Goal: Information Seeking & Learning: Learn about a topic

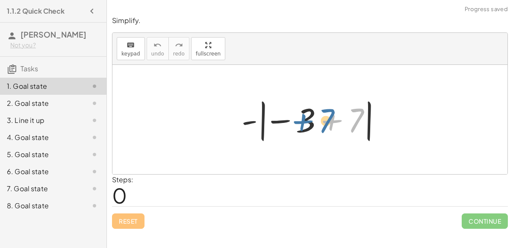
drag, startPoint x: 352, startPoint y: 117, endPoint x: 321, endPoint y: 117, distance: 31.2
click at [321, 117] on div at bounding box center [313, 119] width 152 height 47
click at [301, 124] on div at bounding box center [313, 119] width 152 height 47
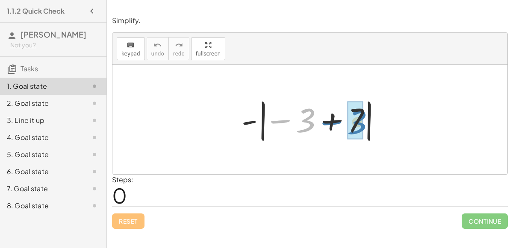
drag, startPoint x: 301, startPoint y: 124, endPoint x: 352, endPoint y: 126, distance: 51.3
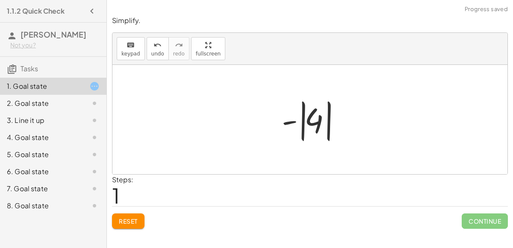
click at [313, 122] on div at bounding box center [313, 119] width 72 height 47
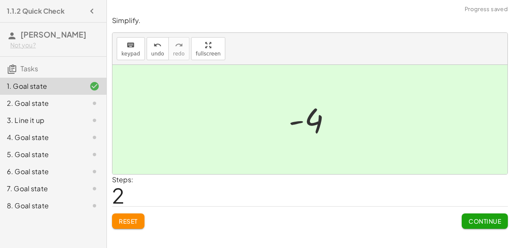
click at [487, 222] on span "Continue" at bounding box center [485, 222] width 32 height 8
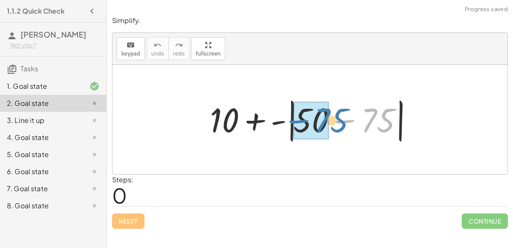
drag, startPoint x: 371, startPoint y: 115, endPoint x: 324, endPoint y: 115, distance: 47.0
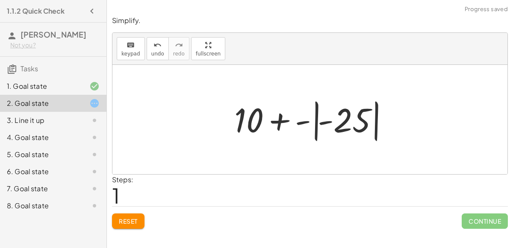
click at [363, 117] on div at bounding box center [313, 119] width 167 height 47
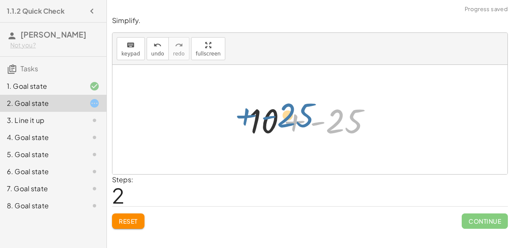
drag, startPoint x: 339, startPoint y: 117, endPoint x: 289, endPoint y: 111, distance: 49.9
click at [289, 111] on div at bounding box center [313, 120] width 137 height 44
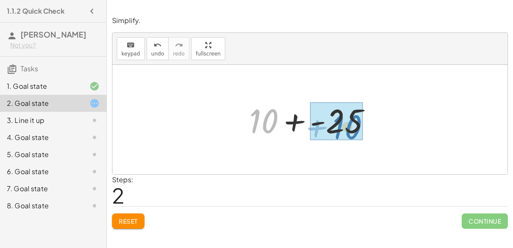
drag, startPoint x: 269, startPoint y: 116, endPoint x: 352, endPoint y: 121, distance: 83.5
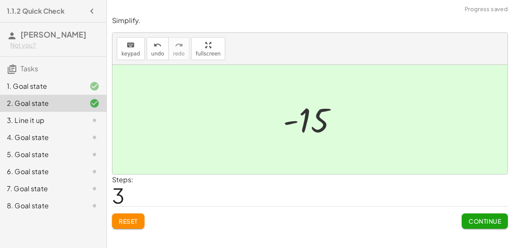
click at [489, 224] on span "Continue" at bounding box center [485, 222] width 32 height 8
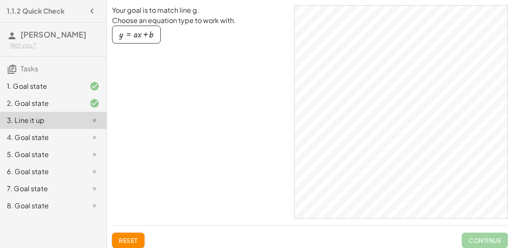
click at [145, 35] on div "button" at bounding box center [136, 34] width 34 height 9
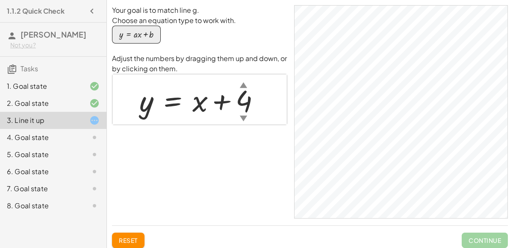
click at [240, 118] on div "▼" at bounding box center [243, 118] width 7 height 11
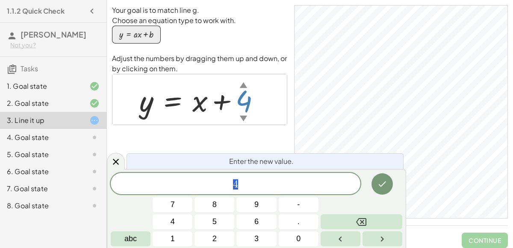
click at [240, 118] on div "▼" at bounding box center [243, 118] width 7 height 11
click at [92, 141] on icon at bounding box center [94, 138] width 10 height 10
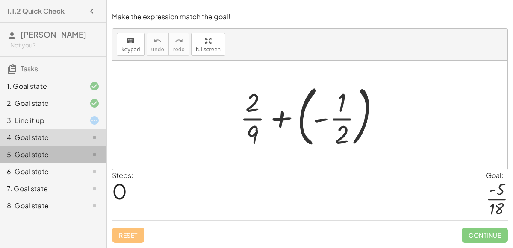
click at [92, 150] on icon at bounding box center [94, 155] width 10 height 10
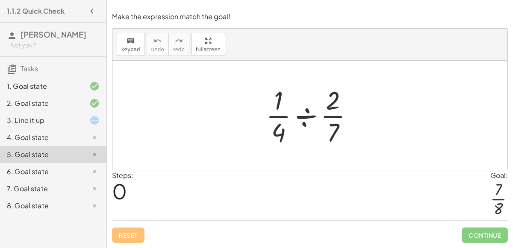
click at [85, 176] on div at bounding box center [88, 172] width 24 height 10
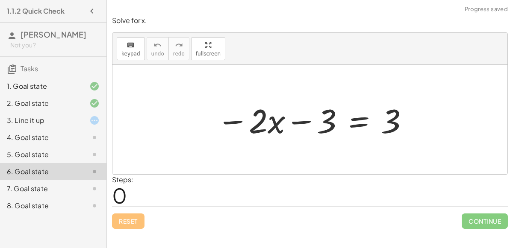
click at [83, 191] on div at bounding box center [88, 189] width 24 height 10
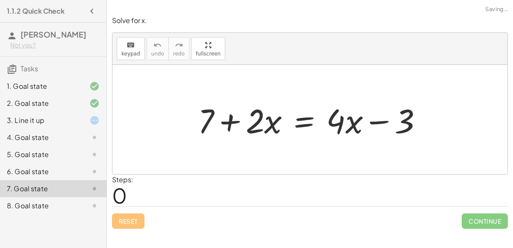
click at [83, 199] on div "8. Goal state" at bounding box center [53, 205] width 106 height 17
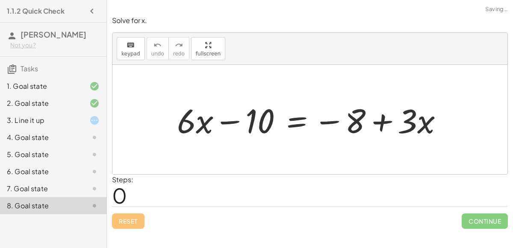
click at [85, 180] on div "5. Goal state" at bounding box center [53, 188] width 106 height 17
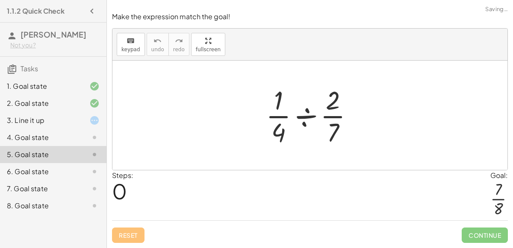
click at [91, 146] on div "3. Line it up" at bounding box center [53, 154] width 106 height 17
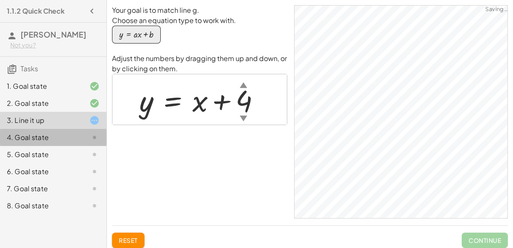
click at [89, 141] on icon at bounding box center [94, 138] width 10 height 10
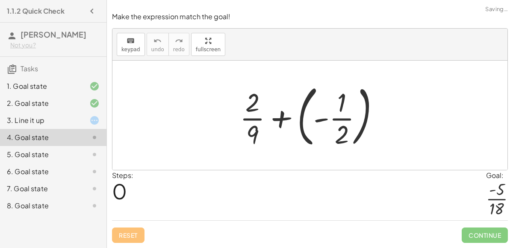
click at [333, 118] on div at bounding box center [313, 115] width 155 height 71
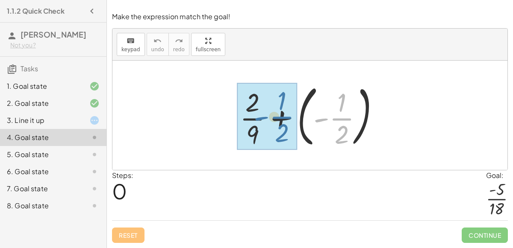
drag, startPoint x: 337, startPoint y: 123, endPoint x: 277, endPoint y: 121, distance: 60.3
drag, startPoint x: 333, startPoint y: 122, endPoint x: 246, endPoint y: 127, distance: 86.5
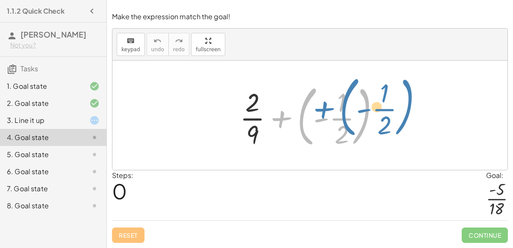
drag, startPoint x: 302, startPoint y: 124, endPoint x: 330, endPoint y: 120, distance: 27.8
click at [330, 120] on div at bounding box center [313, 115] width 155 height 71
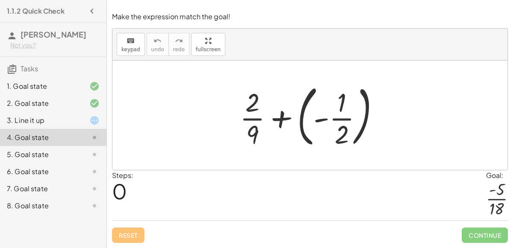
click at [348, 118] on div at bounding box center [313, 115] width 155 height 71
click at [124, 43] on div "keyboard" at bounding box center [130, 40] width 19 height 10
click at [347, 123] on div at bounding box center [342, 135] width 14 height 30
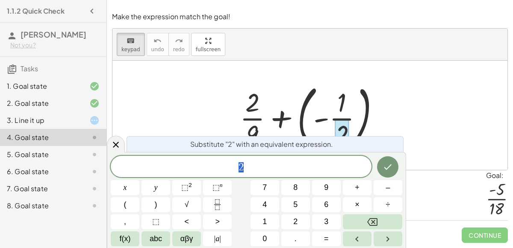
click at [387, 115] on div at bounding box center [313, 115] width 155 height 71
click at [115, 145] on icon at bounding box center [116, 145] width 6 height 6
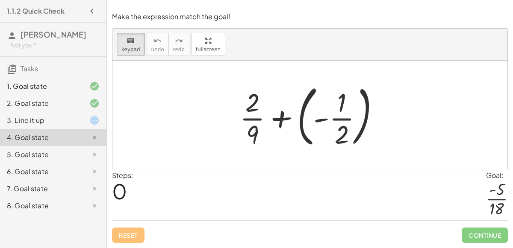
click at [10, 156] on div "5. Goal state" at bounding box center [41, 155] width 69 height 10
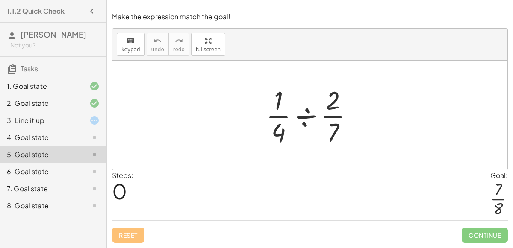
click at [306, 114] on div at bounding box center [313, 116] width 103 height 66
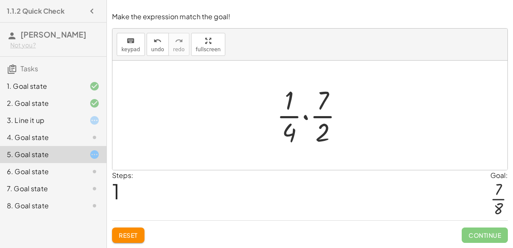
click at [308, 117] on div at bounding box center [313, 116] width 82 height 66
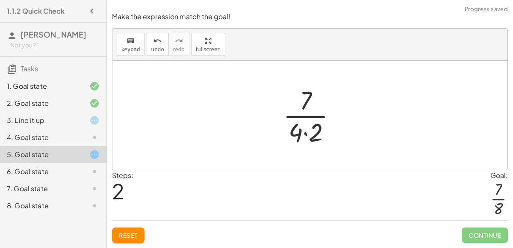
click at [302, 131] on div at bounding box center [313, 116] width 69 height 66
click at [306, 136] on div at bounding box center [313, 116] width 69 height 66
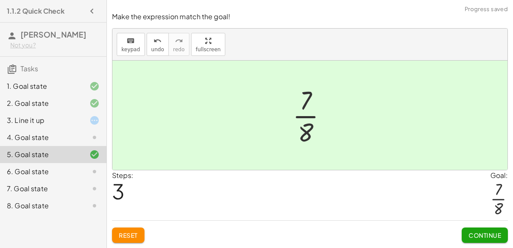
click at [479, 236] on span "Continue" at bounding box center [485, 236] width 32 height 8
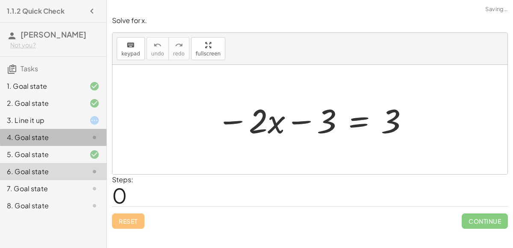
click at [89, 163] on div "4. Goal state" at bounding box center [53, 171] width 106 height 17
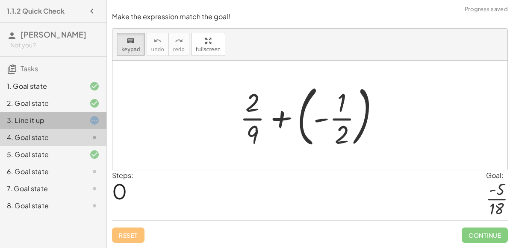
click at [93, 122] on icon at bounding box center [94, 120] width 10 height 10
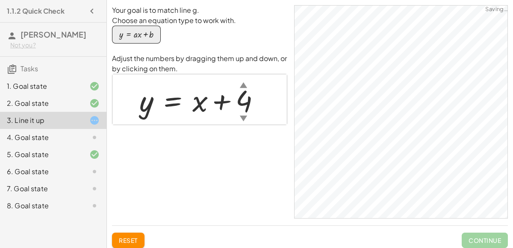
click at [94, 135] on icon at bounding box center [94, 138] width 10 height 10
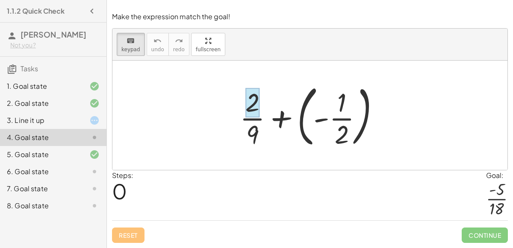
click at [252, 108] on div at bounding box center [252, 103] width 14 height 30
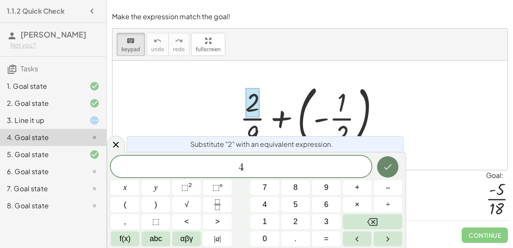
click at [380, 162] on button "Done" at bounding box center [387, 166] width 21 height 21
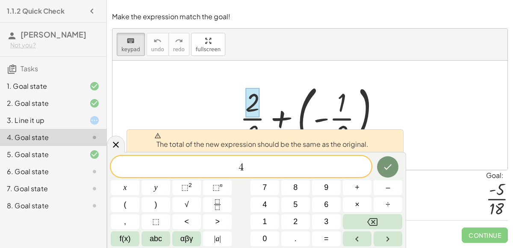
click at [256, 130] on div "The total of the new expression should be the same as the original." at bounding box center [265, 141] width 277 height 23
click at [112, 144] on icon at bounding box center [116, 145] width 10 height 10
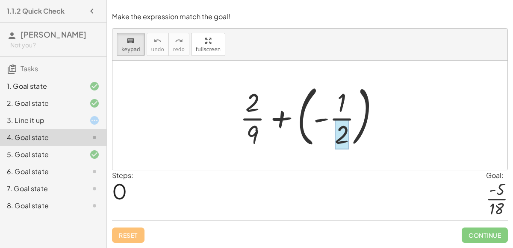
click at [339, 123] on div at bounding box center [342, 135] width 14 height 30
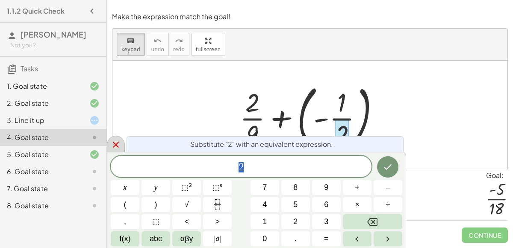
click at [115, 142] on icon at bounding box center [116, 145] width 10 height 10
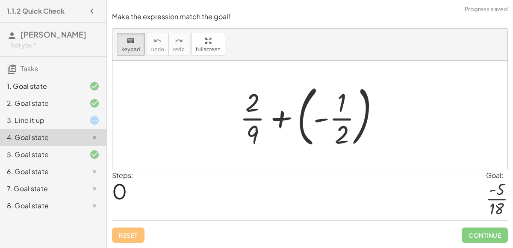
drag, startPoint x: 253, startPoint y: 118, endPoint x: 330, endPoint y: 104, distance: 77.5
drag, startPoint x: 254, startPoint y: 135, endPoint x: 314, endPoint y: 165, distance: 66.9
click at [283, 123] on div at bounding box center [313, 115] width 155 height 71
click at [289, 120] on div at bounding box center [313, 115] width 155 height 71
click at [320, 123] on div at bounding box center [313, 115] width 155 height 71
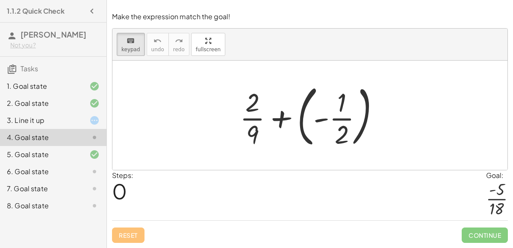
drag, startPoint x: 332, startPoint y: 120, endPoint x: 302, endPoint y: 115, distance: 29.9
click at [302, 115] on div at bounding box center [313, 115] width 155 height 71
drag, startPoint x: 259, startPoint y: 127, endPoint x: 318, endPoint y: 139, distance: 61.0
click at [116, 61] on div at bounding box center [309, 115] width 395 height 109
click at [122, 56] on button "keyboard keypad" at bounding box center [131, 44] width 28 height 23
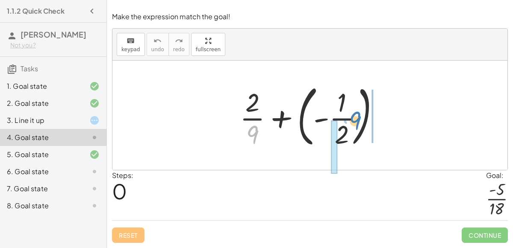
drag, startPoint x: 255, startPoint y: 139, endPoint x: 358, endPoint y: 125, distance: 104.0
click at [358, 125] on div at bounding box center [313, 115] width 155 height 71
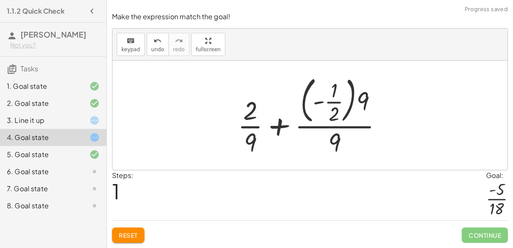
click at [333, 130] on div at bounding box center [313, 115] width 160 height 86
click at [360, 106] on div at bounding box center [313, 115] width 160 height 86
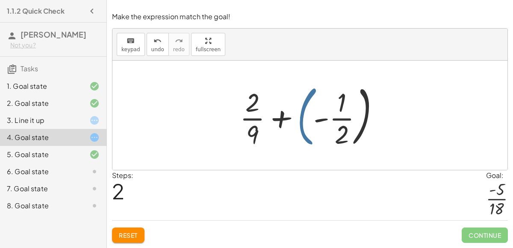
click at [301, 120] on div at bounding box center [313, 115] width 155 height 71
click at [286, 125] on div at bounding box center [313, 115] width 155 height 71
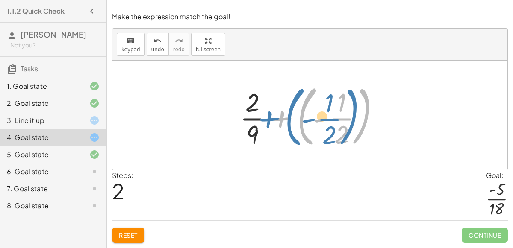
drag, startPoint x: 300, startPoint y: 121, endPoint x: 288, endPoint y: 121, distance: 12.4
click at [288, 121] on div at bounding box center [313, 115] width 155 height 71
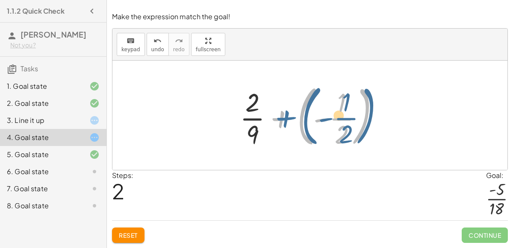
drag, startPoint x: 281, startPoint y: 120, endPoint x: 283, endPoint y: 115, distance: 5.0
click at [283, 115] on div at bounding box center [313, 115] width 155 height 71
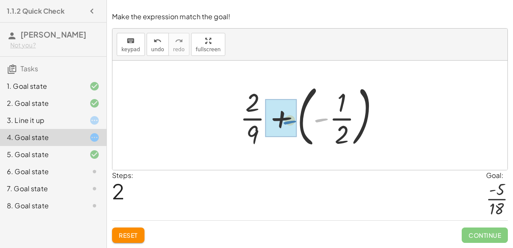
drag, startPoint x: 324, startPoint y: 120, endPoint x: 291, endPoint y: 122, distance: 33.0
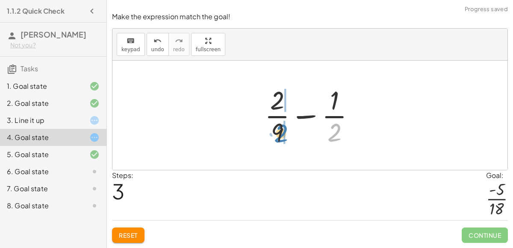
drag, startPoint x: 334, startPoint y: 132, endPoint x: 280, endPoint y: 133, distance: 53.4
click at [280, 133] on div at bounding box center [313, 116] width 106 height 66
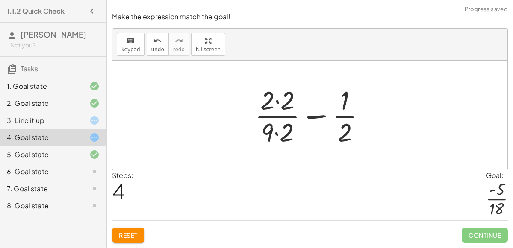
click at [280, 119] on div at bounding box center [314, 116] width 126 height 66
click at [278, 119] on div at bounding box center [314, 116] width 126 height 66
click at [282, 138] on div at bounding box center [314, 116] width 126 height 66
click at [280, 103] on div at bounding box center [314, 116] width 126 height 66
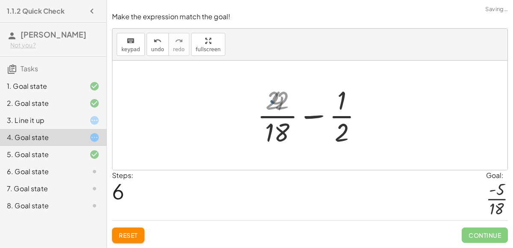
click at [280, 103] on div at bounding box center [313, 116] width 116 height 66
click at [345, 116] on div at bounding box center [313, 116] width 116 height 66
click at [352, 115] on div at bounding box center [313, 116] width 116 height 66
click at [309, 116] on div at bounding box center [313, 116] width 116 height 66
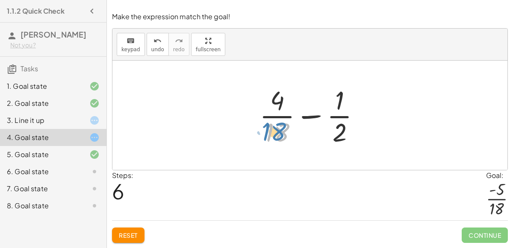
drag, startPoint x: 278, startPoint y: 132, endPoint x: 273, endPoint y: 131, distance: 5.1
click at [273, 131] on div at bounding box center [313, 116] width 116 height 66
click at [335, 129] on div at bounding box center [313, 116] width 116 height 66
click at [154, 40] on icon "undo" at bounding box center [157, 41] width 8 height 10
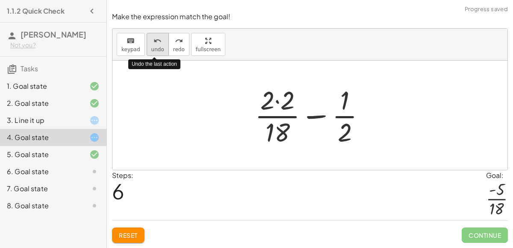
click at [154, 40] on icon "undo" at bounding box center [157, 41] width 8 height 10
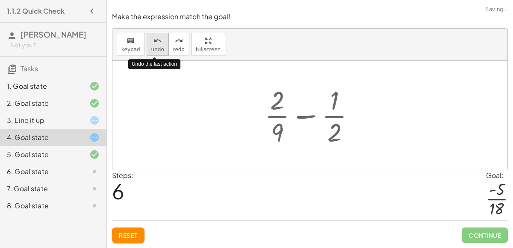
click at [154, 40] on icon "undo" at bounding box center [157, 41] width 8 height 10
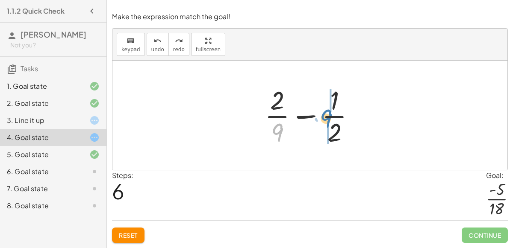
drag, startPoint x: 277, startPoint y: 129, endPoint x: 325, endPoint y: 115, distance: 50.3
click at [325, 115] on div at bounding box center [313, 116] width 106 height 66
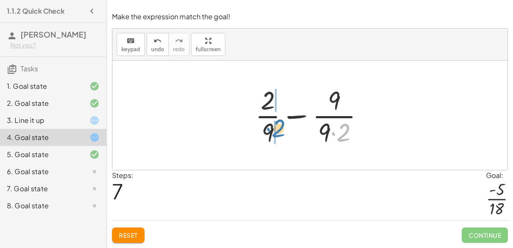
drag, startPoint x: 343, startPoint y: 131, endPoint x: 277, endPoint y: 124, distance: 65.8
click at [277, 124] on div at bounding box center [313, 116] width 124 height 66
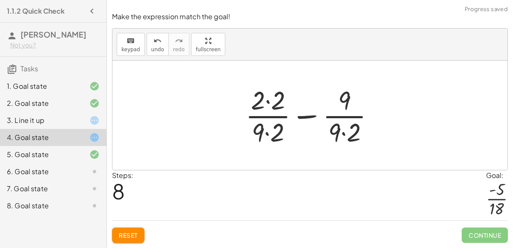
click at [275, 103] on div at bounding box center [313, 116] width 144 height 66
click at [274, 126] on div at bounding box center [313, 116] width 143 height 66
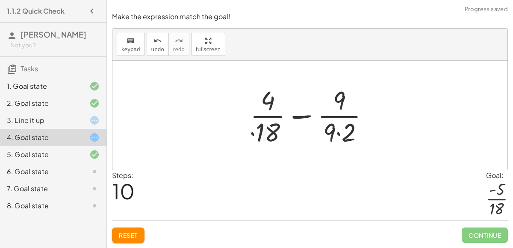
click at [340, 104] on div at bounding box center [313, 116] width 135 height 66
click at [340, 132] on div at bounding box center [313, 116] width 135 height 66
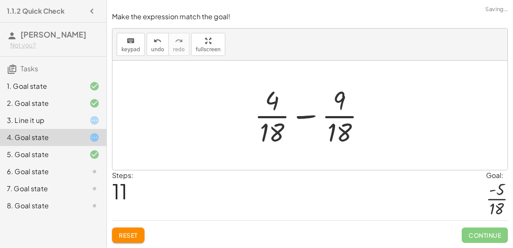
click at [307, 116] on div at bounding box center [313, 116] width 126 height 66
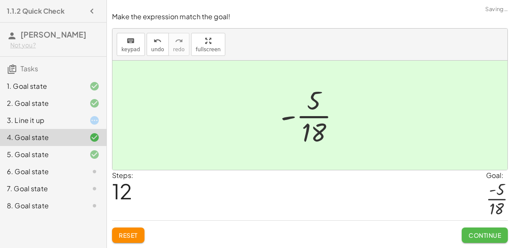
click at [495, 231] on button "Continue" at bounding box center [485, 235] width 46 height 15
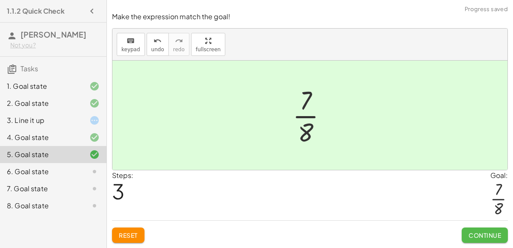
click at [494, 231] on button "Continue" at bounding box center [485, 235] width 46 height 15
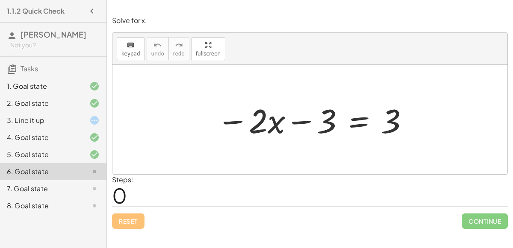
click at [351, 123] on div at bounding box center [312, 120] width 201 height 44
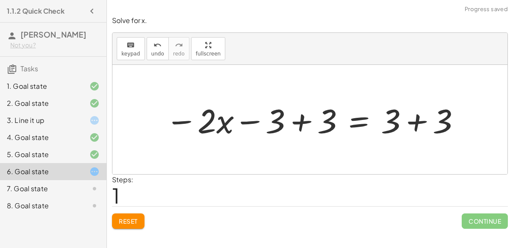
click at [310, 124] on div at bounding box center [313, 120] width 304 height 44
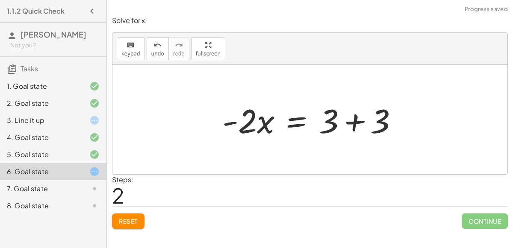
click at [365, 121] on div at bounding box center [313, 120] width 191 height 44
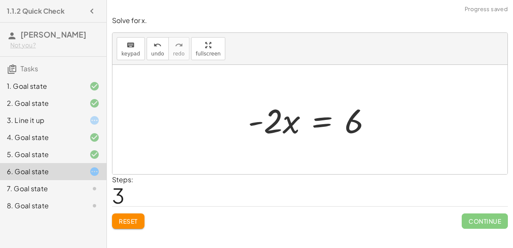
click at [324, 124] on div at bounding box center [313, 120] width 139 height 44
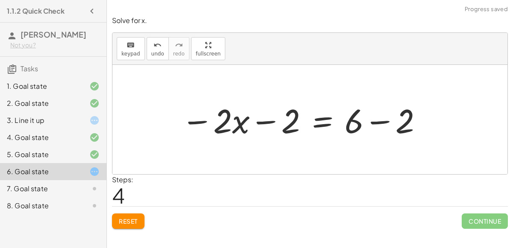
click at [261, 123] on div at bounding box center [302, 120] width 251 height 44
click at [262, 123] on div at bounding box center [302, 120] width 251 height 44
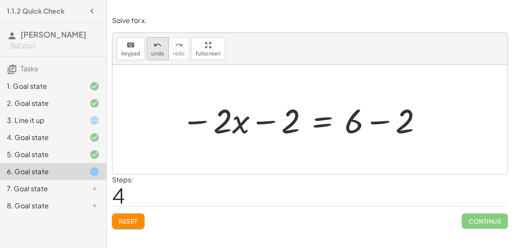
click at [157, 51] on span "undo" at bounding box center [157, 54] width 13 height 6
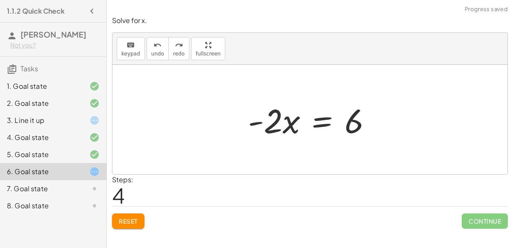
click at [320, 121] on div at bounding box center [313, 120] width 139 height 44
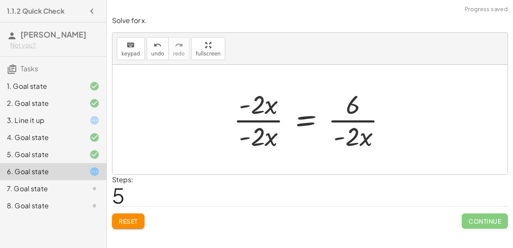
click at [352, 120] on div at bounding box center [313, 120] width 168 height 66
click at [258, 119] on div at bounding box center [313, 120] width 168 height 66
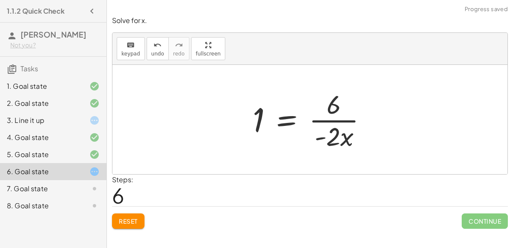
click at [345, 123] on div at bounding box center [313, 120] width 130 height 66
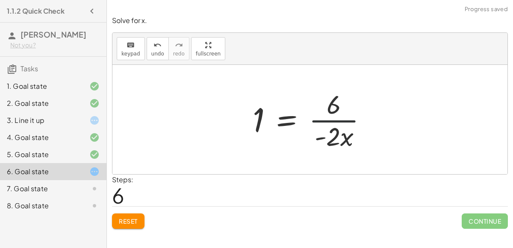
click at [345, 123] on div at bounding box center [313, 120] width 130 height 66
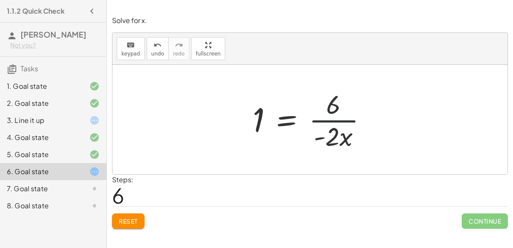
click at [345, 123] on div at bounding box center [313, 120] width 130 height 66
click at [351, 141] on div at bounding box center [313, 120] width 130 height 66
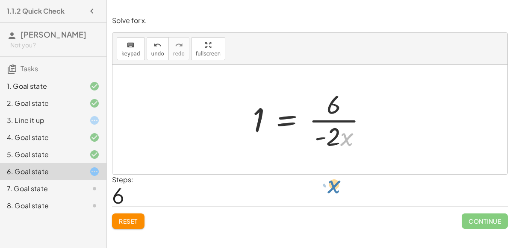
drag, startPoint x: 343, startPoint y: 135, endPoint x: 329, endPoint y: 185, distance: 51.9
click at [346, 134] on div at bounding box center [313, 120] width 130 height 66
drag, startPoint x: 349, startPoint y: 143, endPoint x: 161, endPoint y: 172, distance: 190.3
click at [161, 172] on div "− · 2 · x − 3 = 3 − · 2 · x − 3 + 3 = + 3 + 3 − · 2 · x + 0 = + 3 + 3 · - 2 · x…" at bounding box center [309, 119] width 395 height 109
click at [333, 115] on div at bounding box center [313, 120] width 130 height 66
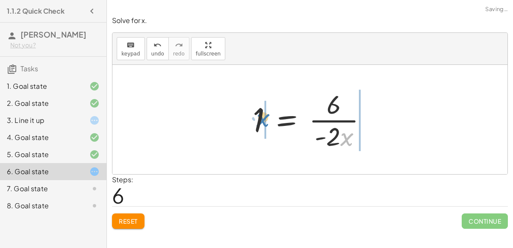
drag, startPoint x: 345, startPoint y: 133, endPoint x: 261, endPoint y: 114, distance: 86.0
click at [261, 114] on div at bounding box center [313, 120] width 130 height 66
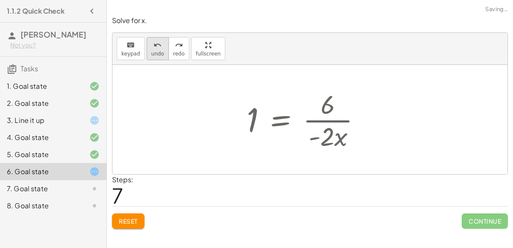
click at [151, 43] on div "undo" at bounding box center [157, 45] width 13 height 10
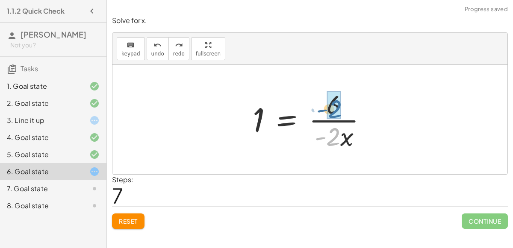
drag, startPoint x: 335, startPoint y: 142, endPoint x: 337, endPoint y: 114, distance: 27.8
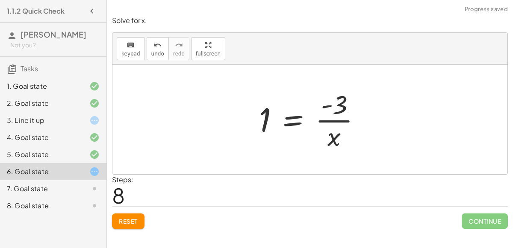
click at [334, 124] on div at bounding box center [313, 120] width 117 height 66
drag, startPoint x: 335, startPoint y: 135, endPoint x: 430, endPoint y: 156, distance: 97.8
click at [341, 108] on div at bounding box center [313, 120] width 117 height 66
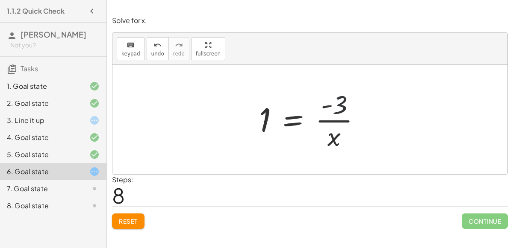
click at [341, 108] on div at bounding box center [313, 120] width 117 height 66
click at [130, 218] on span "Reset" at bounding box center [128, 222] width 19 height 8
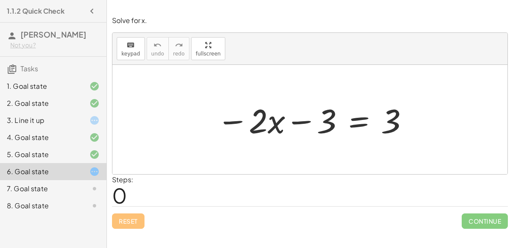
click at [357, 119] on div at bounding box center [312, 120] width 201 height 44
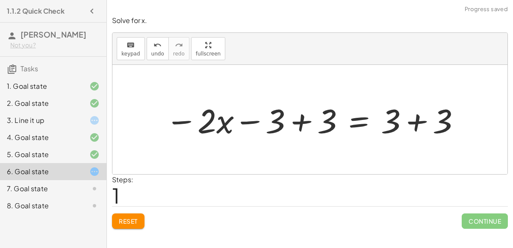
click at [302, 116] on div at bounding box center [313, 120] width 304 height 44
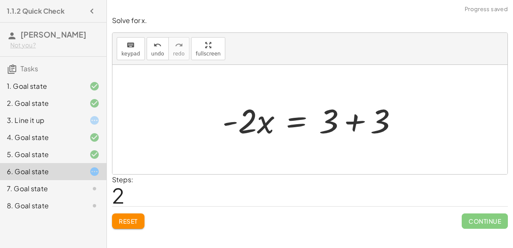
click at [351, 122] on div at bounding box center [313, 120] width 191 height 44
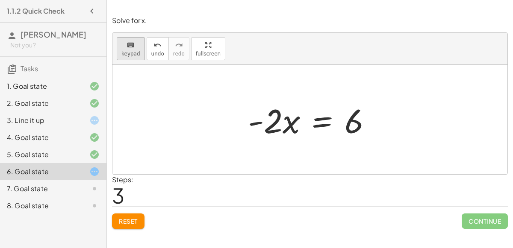
click at [128, 44] on icon "keyboard" at bounding box center [131, 45] width 8 height 10
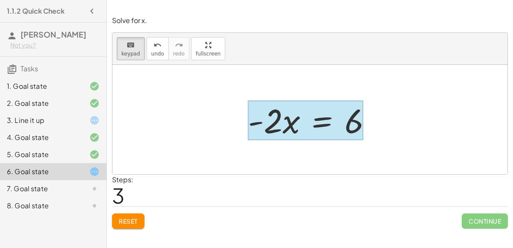
click at [314, 120] on div at bounding box center [305, 121] width 115 height 40
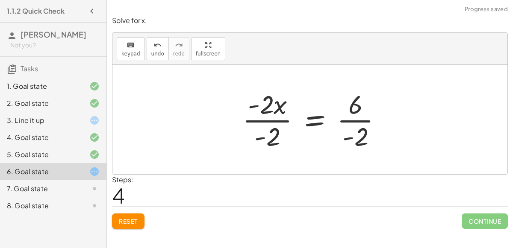
click at [265, 123] on div at bounding box center [315, 120] width 155 height 66
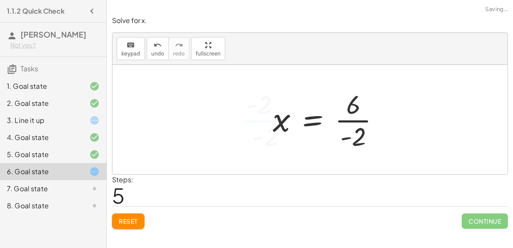
click at [364, 118] on div at bounding box center [329, 120] width 122 height 66
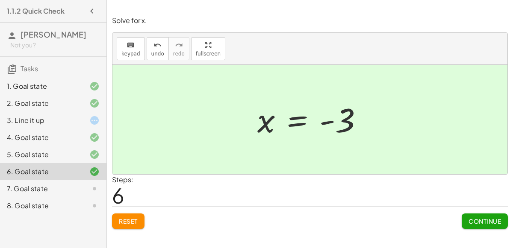
click at [283, 124] on div at bounding box center [313, 120] width 121 height 42
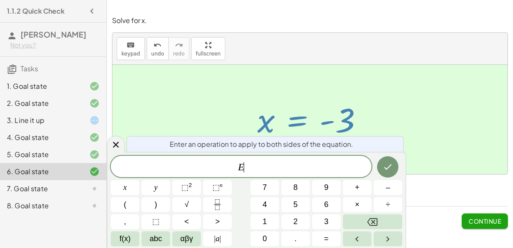
click at [94, 186] on icon at bounding box center [94, 189] width 10 height 10
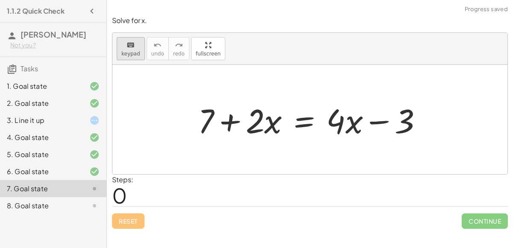
click at [125, 50] on button "keyboard keypad" at bounding box center [131, 48] width 28 height 23
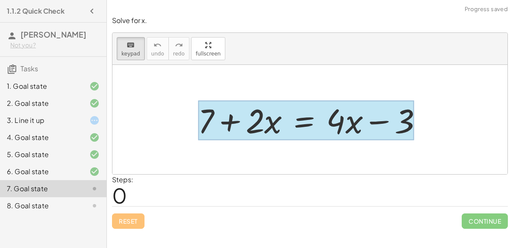
click at [298, 124] on div at bounding box center [306, 121] width 216 height 40
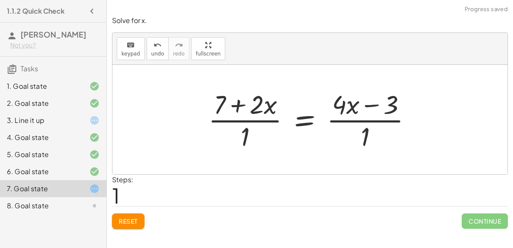
click at [256, 121] on div at bounding box center [313, 120] width 219 height 66
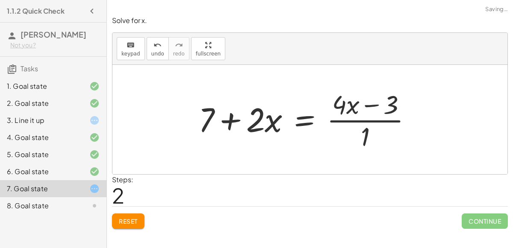
click at [352, 121] on div at bounding box center [308, 120] width 229 height 66
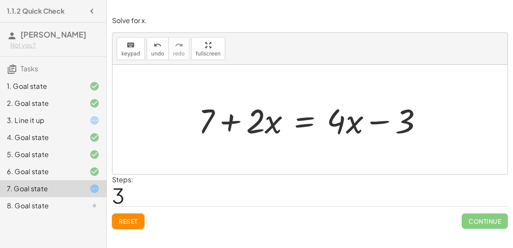
click at [81, 197] on div "6. Goal state" at bounding box center [53, 205] width 106 height 17
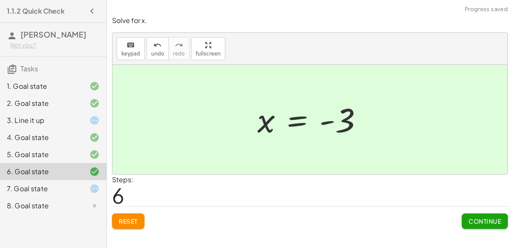
click at [85, 183] on div "7. Goal state" at bounding box center [53, 188] width 106 height 17
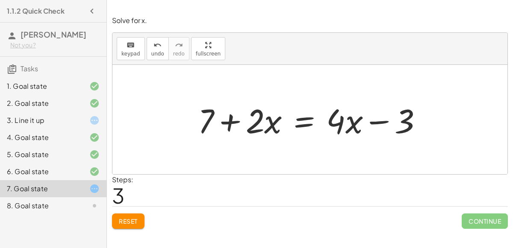
click at [300, 121] on div at bounding box center [314, 120] width 240 height 44
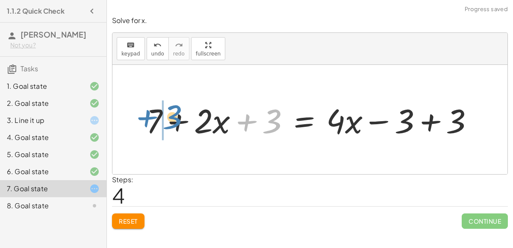
drag, startPoint x: 248, startPoint y: 116, endPoint x: 148, endPoint y: 112, distance: 100.1
click at [148, 112] on div at bounding box center [313, 120] width 343 height 44
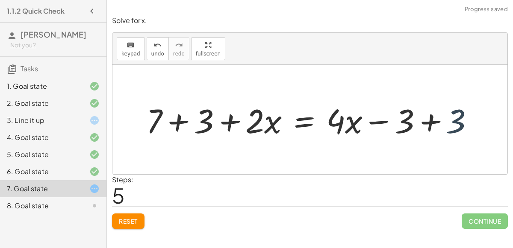
click at [445, 121] on div at bounding box center [313, 120] width 343 height 44
click at [184, 124] on div at bounding box center [262, 120] width 240 height 44
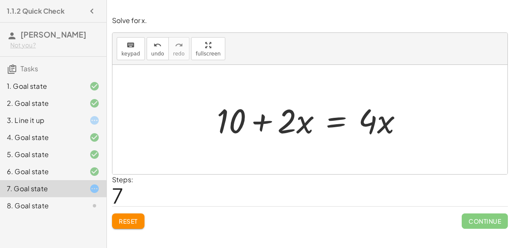
click at [318, 122] on div at bounding box center [312, 120] width 201 height 44
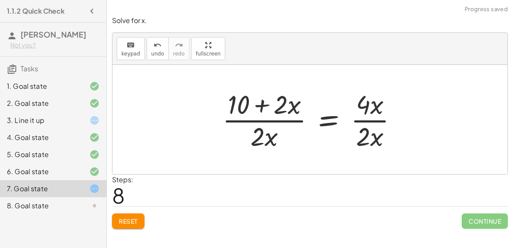
click at [275, 121] on div at bounding box center [313, 120] width 190 height 66
click at [363, 116] on div at bounding box center [313, 120] width 190 height 66
click at [363, 118] on div at bounding box center [313, 120] width 190 height 66
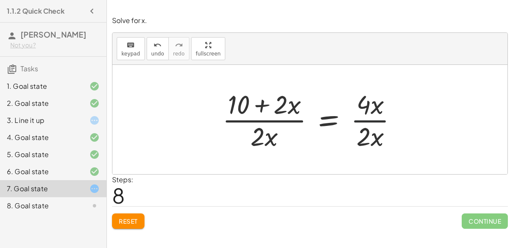
click at [363, 118] on div at bounding box center [313, 120] width 190 height 66
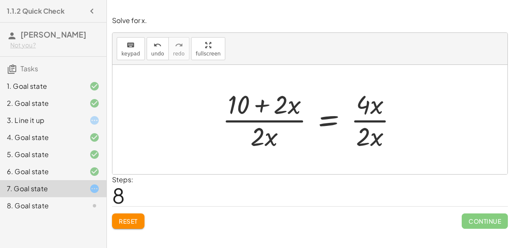
click at [143, 49] on div "keyboard keypad undo [PERSON_NAME] redo fullscreen" at bounding box center [309, 49] width 395 height 32
click at [153, 48] on icon "undo" at bounding box center [157, 45] width 8 height 10
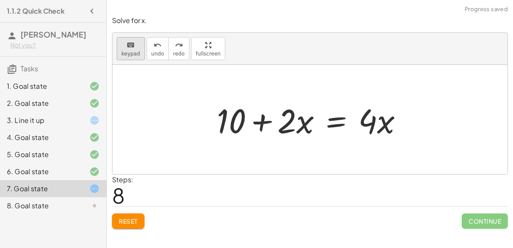
click at [127, 48] on icon "keyboard" at bounding box center [131, 45] width 8 height 10
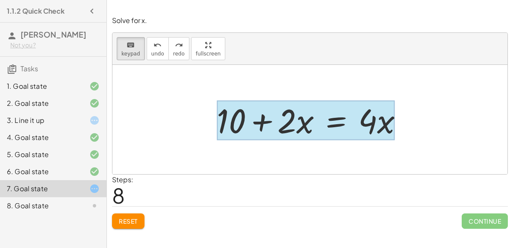
click at [327, 116] on div at bounding box center [306, 121] width 178 height 40
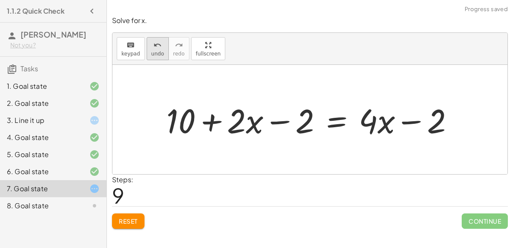
click at [153, 49] on icon "undo" at bounding box center [157, 45] width 8 height 10
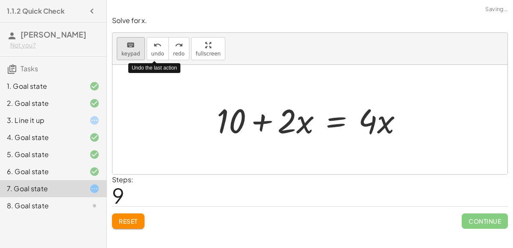
click at [131, 47] on icon "keyboard" at bounding box center [131, 45] width 8 height 10
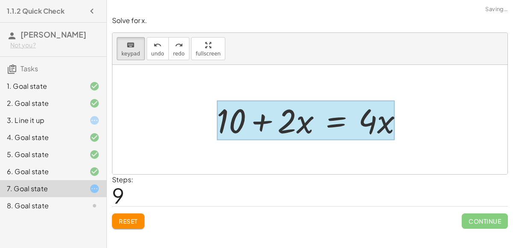
click at [336, 121] on div at bounding box center [306, 121] width 178 height 40
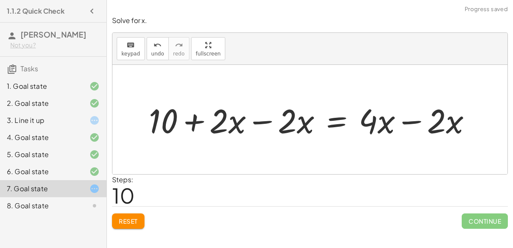
click at [265, 117] on div at bounding box center [313, 120] width 338 height 44
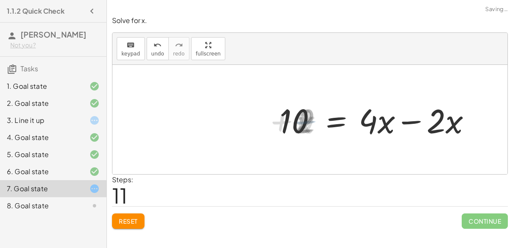
click at [404, 123] on div at bounding box center [381, 120] width 201 height 44
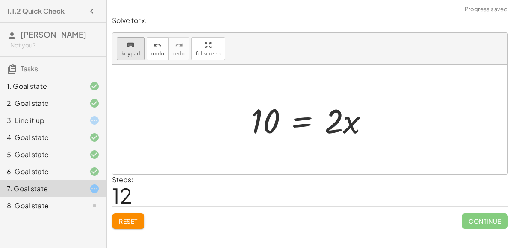
click at [133, 38] on button "keyboard keypad" at bounding box center [131, 48] width 28 height 23
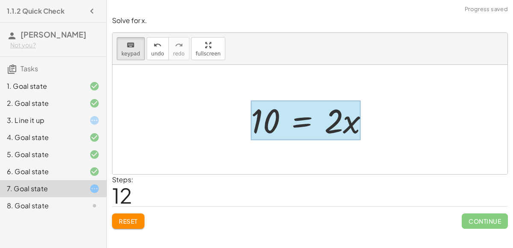
click at [305, 106] on div at bounding box center [306, 121] width 110 height 40
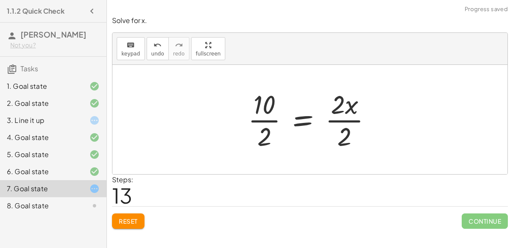
click at [342, 118] on div at bounding box center [313, 120] width 139 height 66
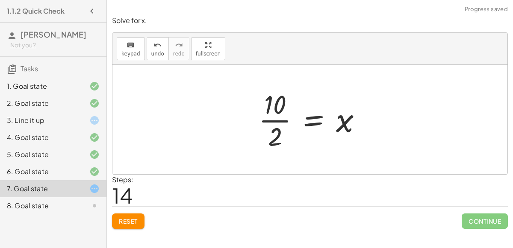
click at [266, 115] on div at bounding box center [313, 120] width 118 height 66
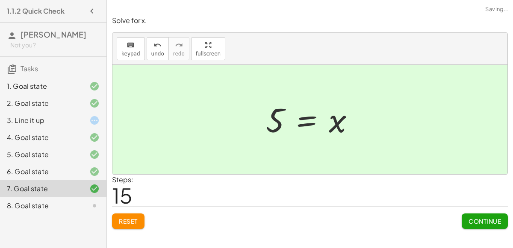
click at [475, 226] on button "Continue" at bounding box center [485, 221] width 46 height 15
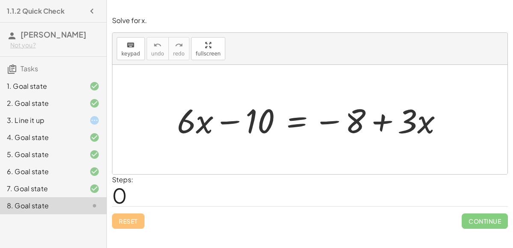
click at [295, 119] on div at bounding box center [313, 120] width 281 height 44
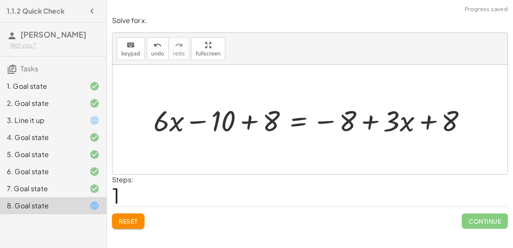
click at [245, 121] on div at bounding box center [313, 120] width 329 height 38
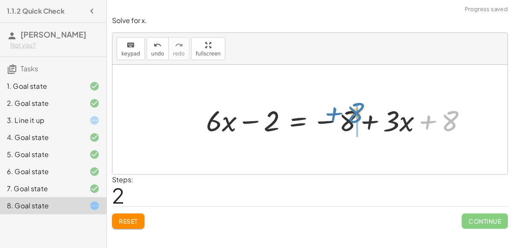
drag, startPoint x: 434, startPoint y: 115, endPoint x: 339, endPoint y: 108, distance: 94.8
click at [339, 108] on div at bounding box center [340, 120] width 276 height 38
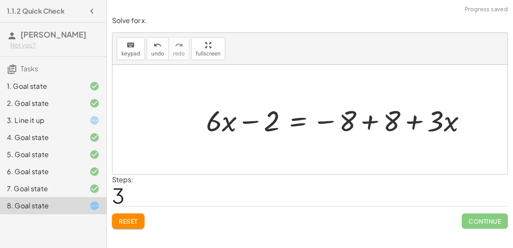
click at [362, 120] on div at bounding box center [340, 120] width 276 height 38
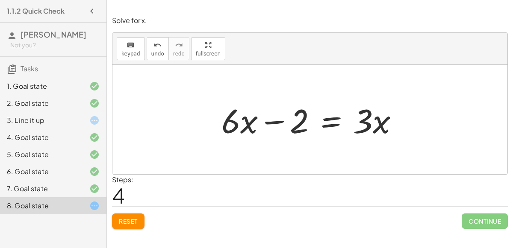
click at [336, 121] on div at bounding box center [313, 120] width 192 height 44
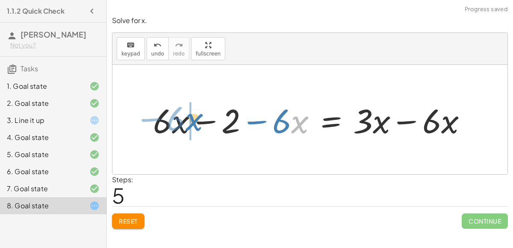
drag, startPoint x: 292, startPoint y: 112, endPoint x: 185, endPoint y: 109, distance: 106.5
click at [185, 109] on div at bounding box center [313, 120] width 329 height 44
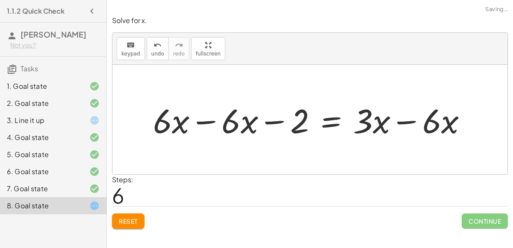
click at [210, 127] on div at bounding box center [313, 120] width 329 height 44
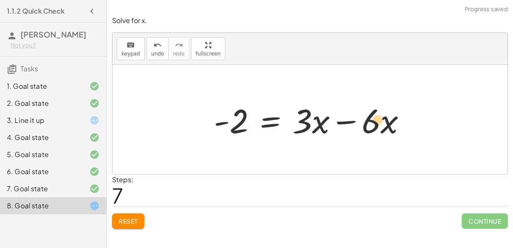
drag, startPoint x: 384, startPoint y: 118, endPoint x: 372, endPoint y: 117, distance: 11.6
click at [372, 117] on div at bounding box center [313, 120] width 208 height 44
click at [342, 120] on div at bounding box center [313, 120] width 208 height 44
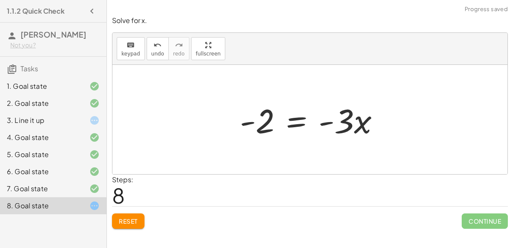
click at [293, 121] on div at bounding box center [313, 120] width 155 height 44
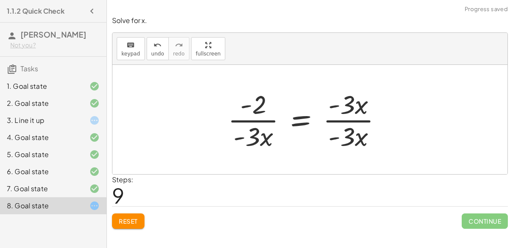
click at [350, 122] on div at bounding box center [308, 120] width 169 height 66
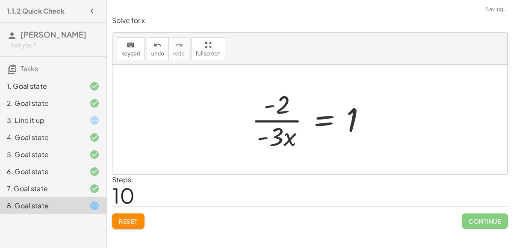
click at [255, 124] on div at bounding box center [312, 120] width 130 height 66
click at [270, 123] on div at bounding box center [313, 120] width 130 height 66
click at [277, 121] on div at bounding box center [313, 120] width 130 height 66
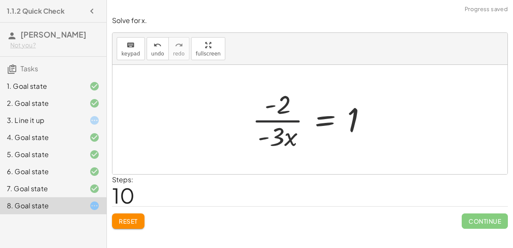
click at [277, 121] on div at bounding box center [313, 120] width 130 height 66
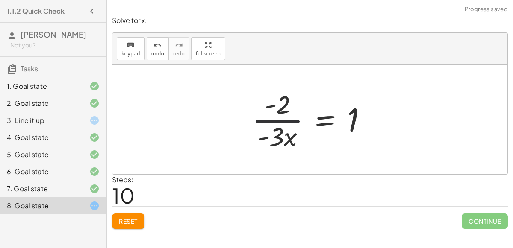
click at [277, 121] on div at bounding box center [313, 120] width 130 height 66
click at [300, 139] on div at bounding box center [313, 120] width 130 height 66
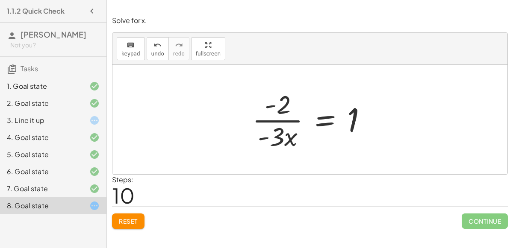
click at [276, 114] on div at bounding box center [313, 120] width 130 height 66
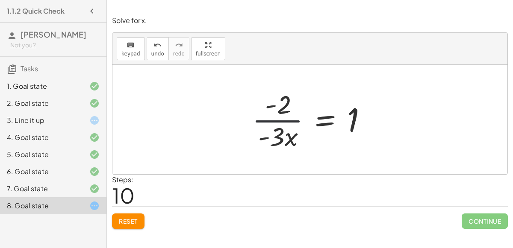
click at [276, 114] on div at bounding box center [313, 120] width 130 height 66
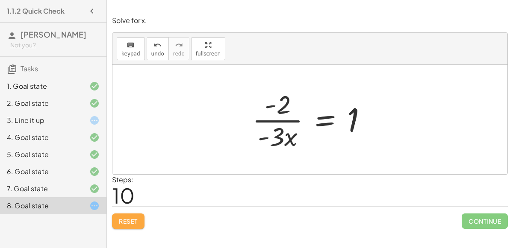
click at [139, 218] on button "Reset" at bounding box center [128, 221] width 32 height 15
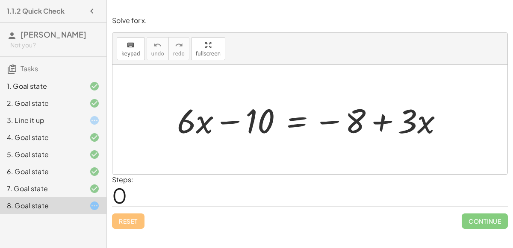
click at [296, 118] on div at bounding box center [313, 120] width 281 height 44
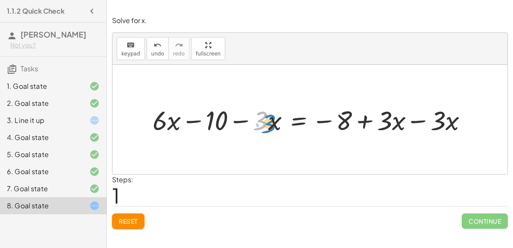
drag, startPoint x: 265, startPoint y: 134, endPoint x: 273, endPoint y: 137, distance: 8.3
click at [273, 137] on div "+ · 6 · x − 10 = − 8 + · 3 · x · 3 + · 6 · x − 10 = − 8 + · 3 · x − · 3 · x − ·…" at bounding box center [310, 119] width 341 height 39
click at [413, 114] on div at bounding box center [313, 119] width 330 height 35
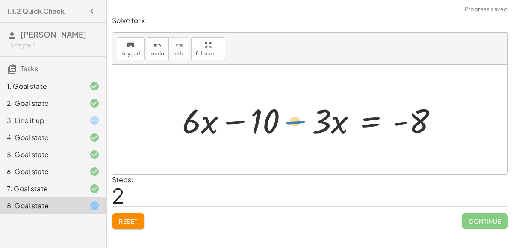
click at [309, 119] on div at bounding box center [313, 120] width 271 height 44
drag, startPoint x: 325, startPoint y: 119, endPoint x: 330, endPoint y: 117, distance: 6.0
click at [330, 117] on div at bounding box center [313, 120] width 271 height 44
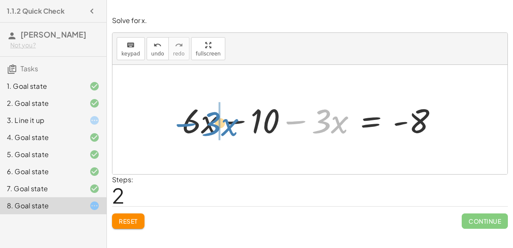
drag, startPoint x: 307, startPoint y: 109, endPoint x: 197, endPoint y: 112, distance: 110.3
click at [197, 112] on div at bounding box center [313, 120] width 271 height 44
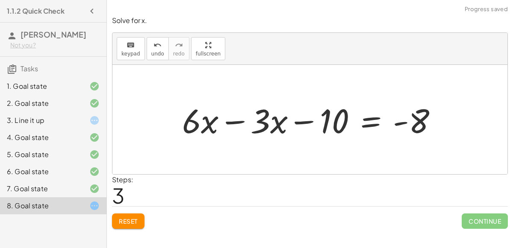
click at [234, 126] on div at bounding box center [313, 120] width 271 height 44
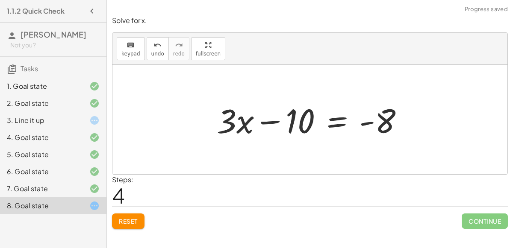
click at [333, 121] on div at bounding box center [313, 120] width 202 height 44
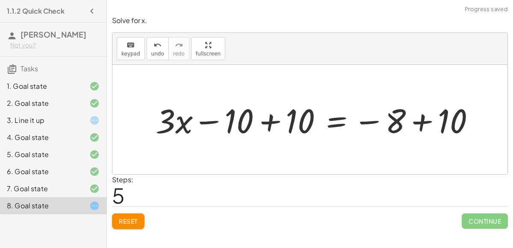
click at [269, 115] on div at bounding box center [318, 120] width 334 height 44
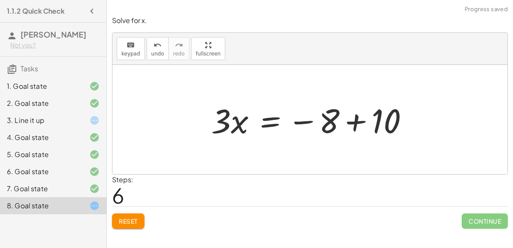
click at [363, 122] on div at bounding box center [313, 120] width 213 height 44
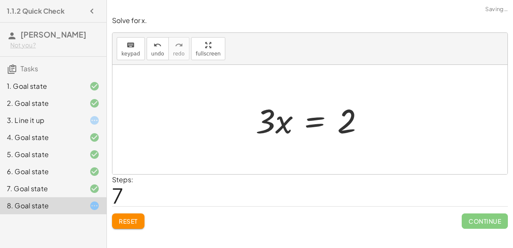
click at [321, 122] on div at bounding box center [313, 120] width 124 height 44
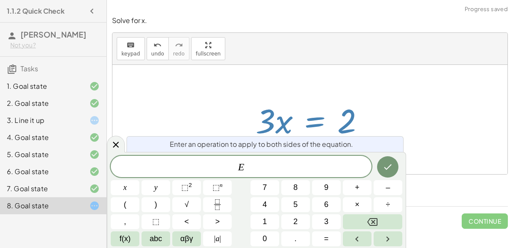
click at [398, 96] on div at bounding box center [309, 119] width 395 height 109
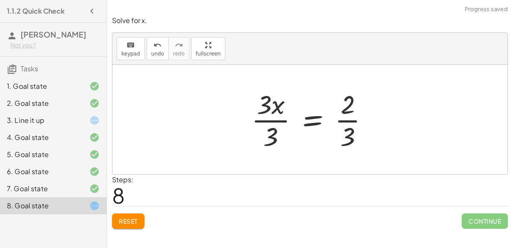
click at [342, 119] on div at bounding box center [313, 120] width 133 height 66
click at [268, 122] on div at bounding box center [313, 120] width 133 height 66
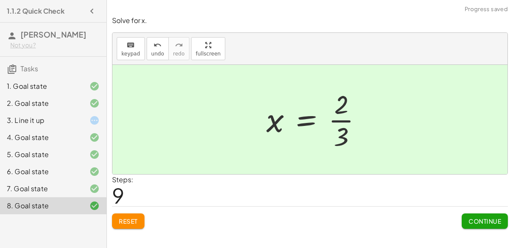
click at [339, 123] on div at bounding box center [317, 120] width 111 height 66
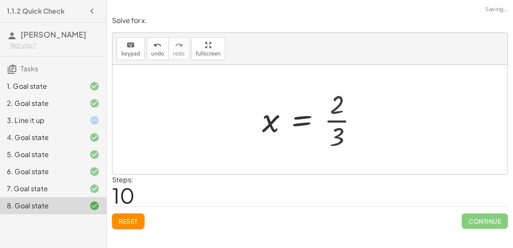
click at [339, 123] on div at bounding box center [346, 120] width 176 height 42
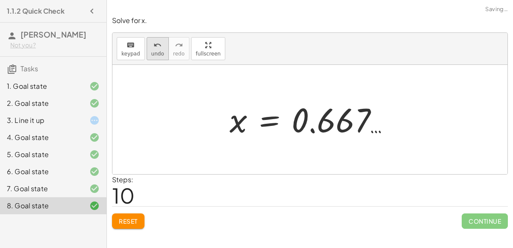
click at [147, 44] on button "undo undo" at bounding box center [158, 48] width 22 height 23
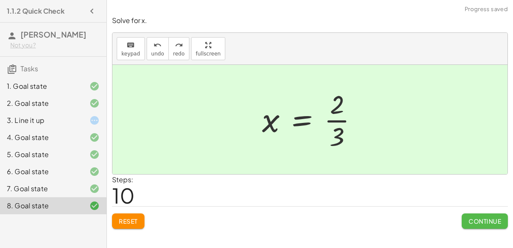
click at [482, 214] on button "Continue" at bounding box center [485, 221] width 46 height 15
